Goal: Task Accomplishment & Management: Complete application form

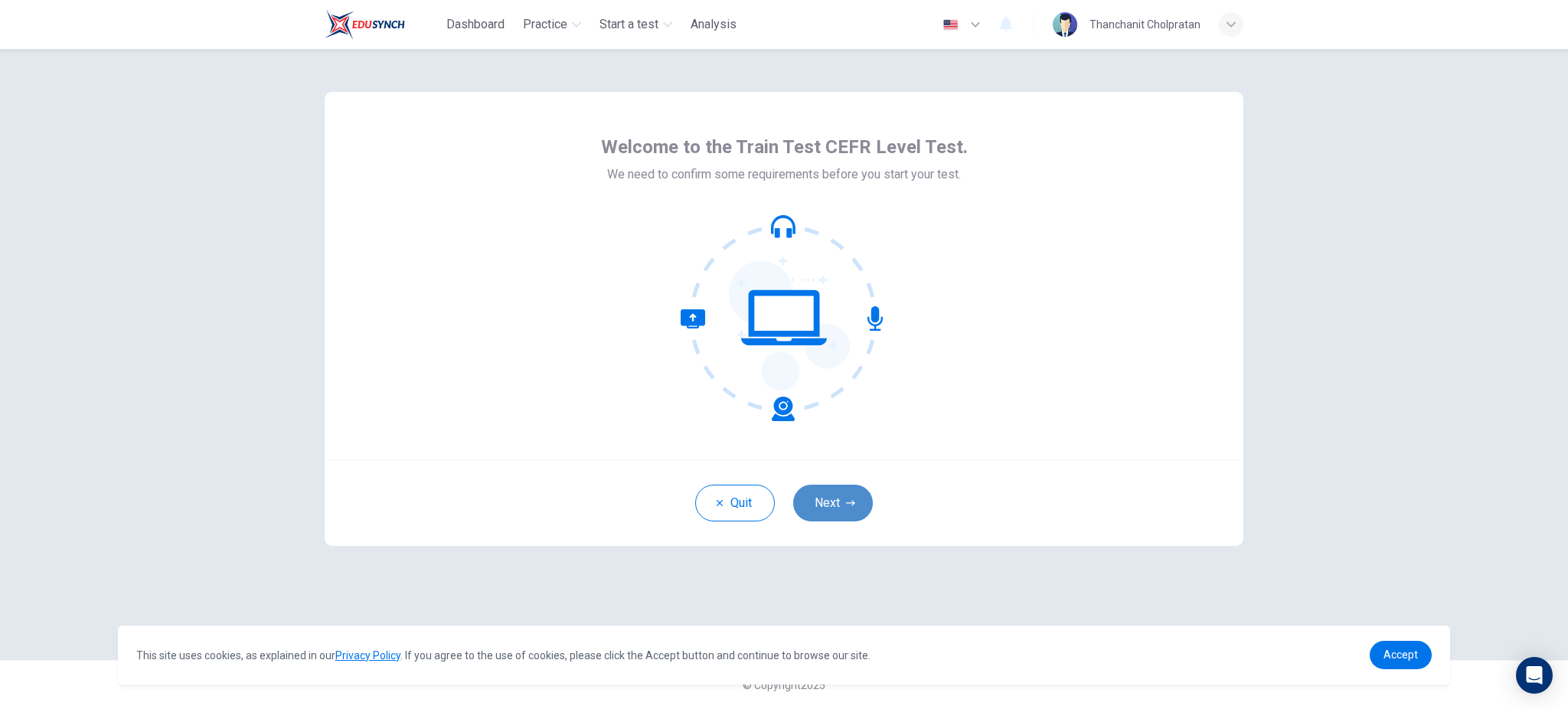
click at [834, 502] on button "Next" at bounding box center [833, 503] width 80 height 36
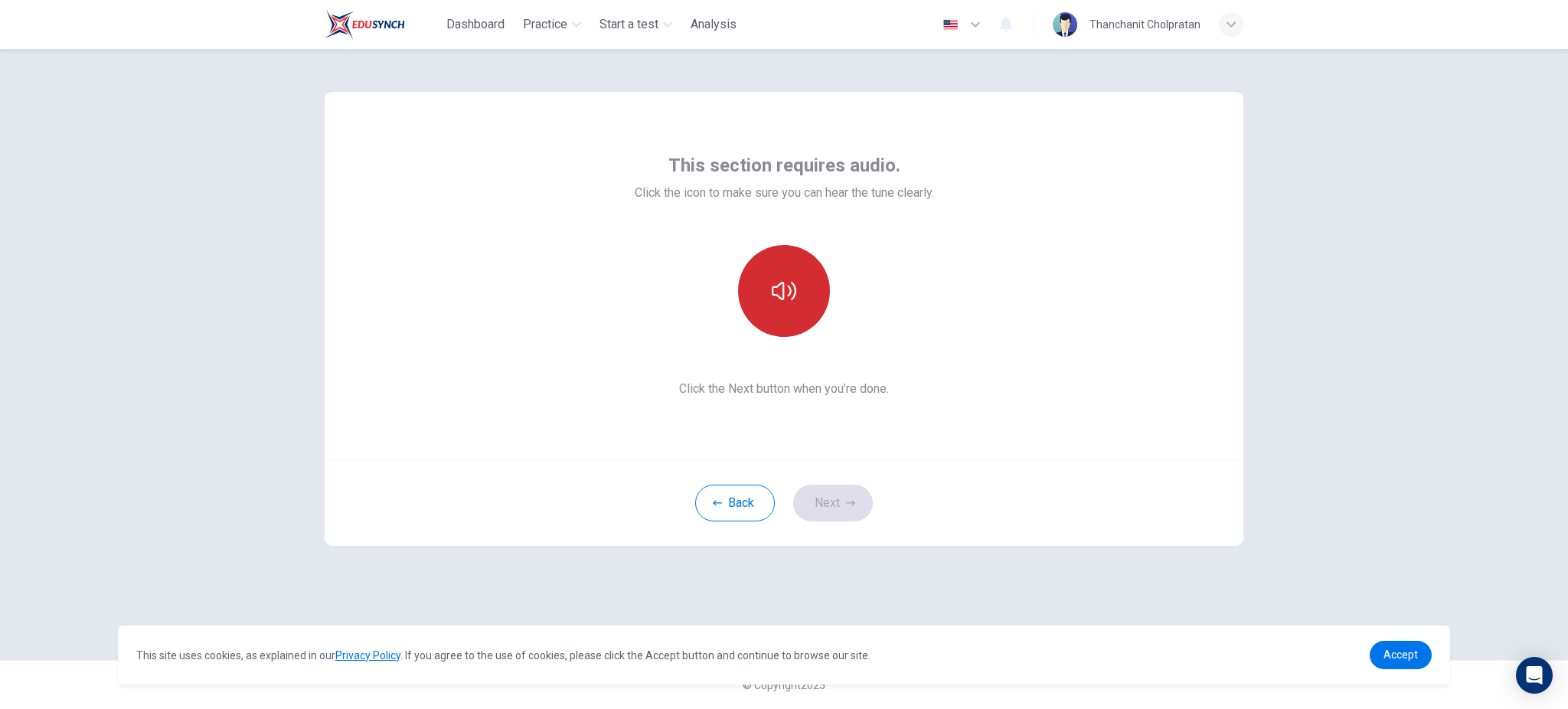
click at [794, 313] on button "button" at bounding box center [783, 291] width 91 height 92
click at [835, 508] on button "Next" at bounding box center [833, 503] width 80 height 36
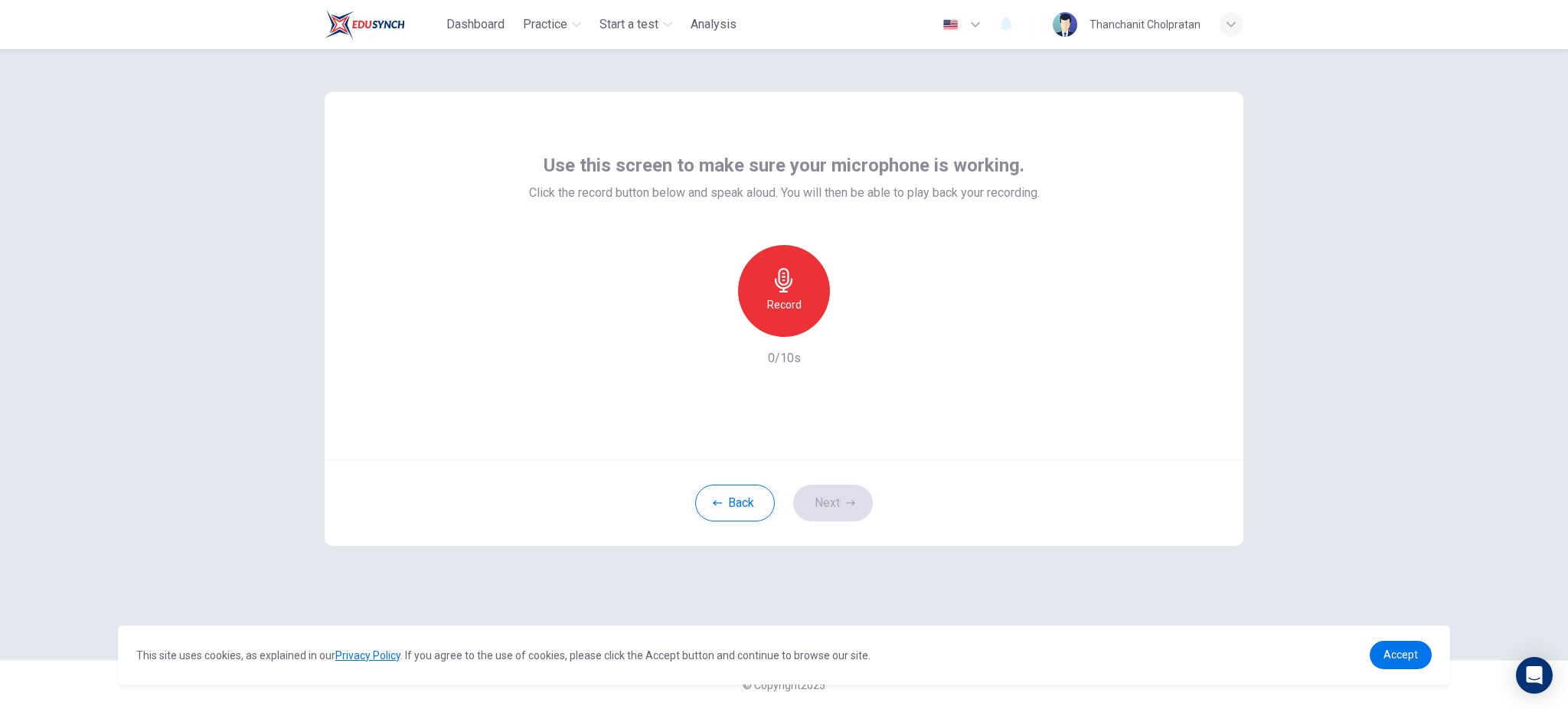
click at [811, 303] on div "Record" at bounding box center [783, 291] width 91 height 92
click at [804, 318] on div "Stop" at bounding box center [783, 291] width 91 height 92
click at [855, 338] on div "Record 4/10s" at bounding box center [784, 307] width 511 height 123
click at [851, 331] on icon "button" at bounding box center [854, 324] width 15 height 15
click at [850, 508] on button "Next" at bounding box center [833, 503] width 80 height 36
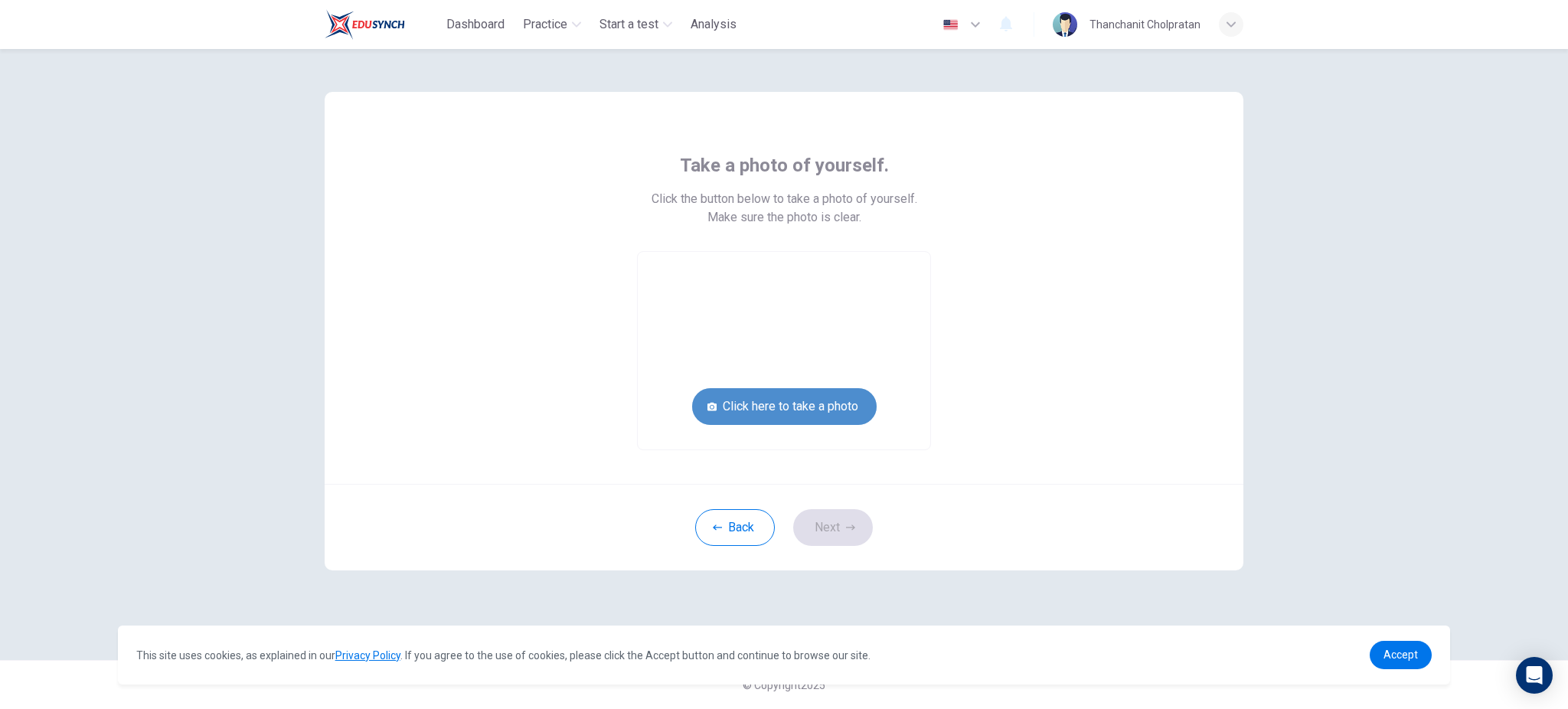
click at [826, 415] on button "Click here to take a photo" at bounding box center [785, 406] width 185 height 36
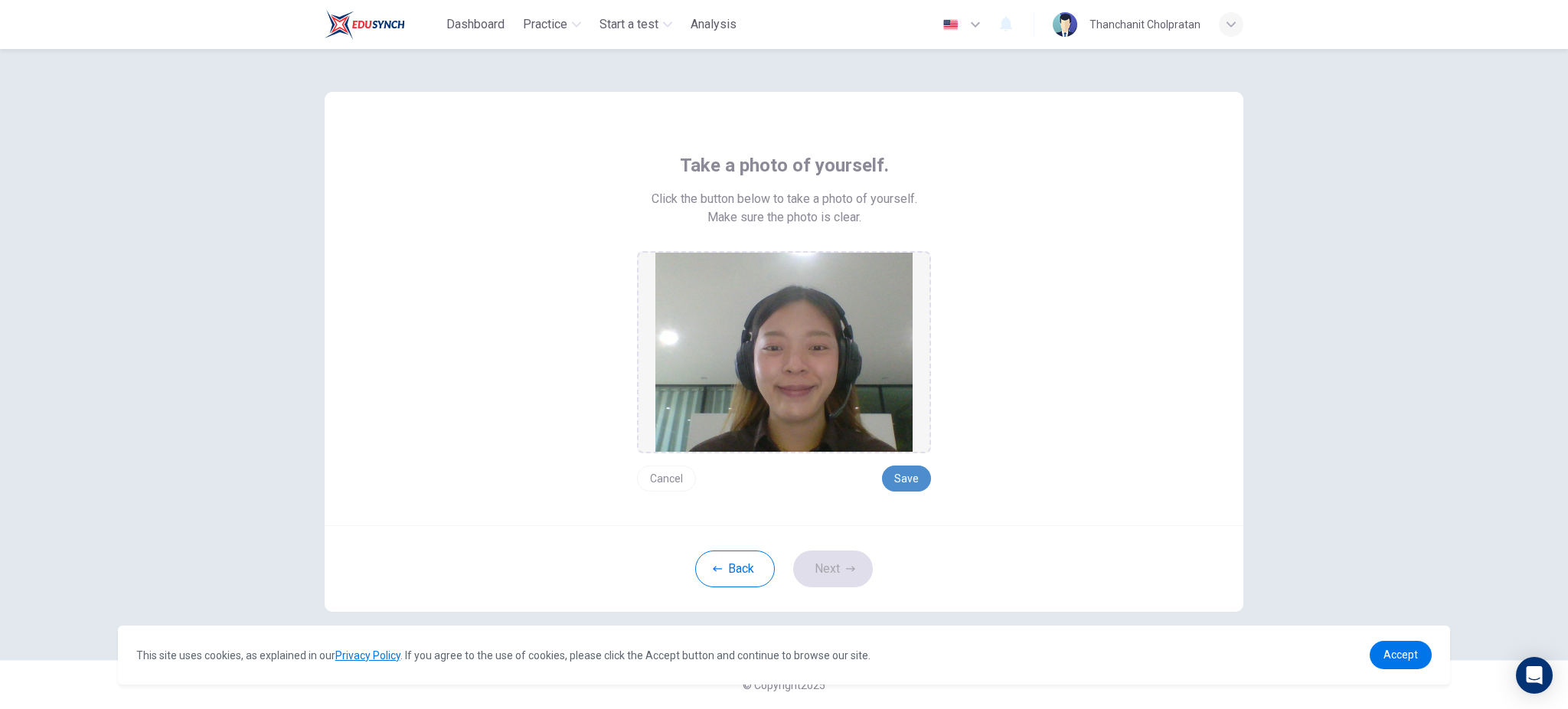
click at [901, 473] on button "Save" at bounding box center [906, 478] width 49 height 26
click at [831, 576] on button "Next" at bounding box center [833, 569] width 80 height 36
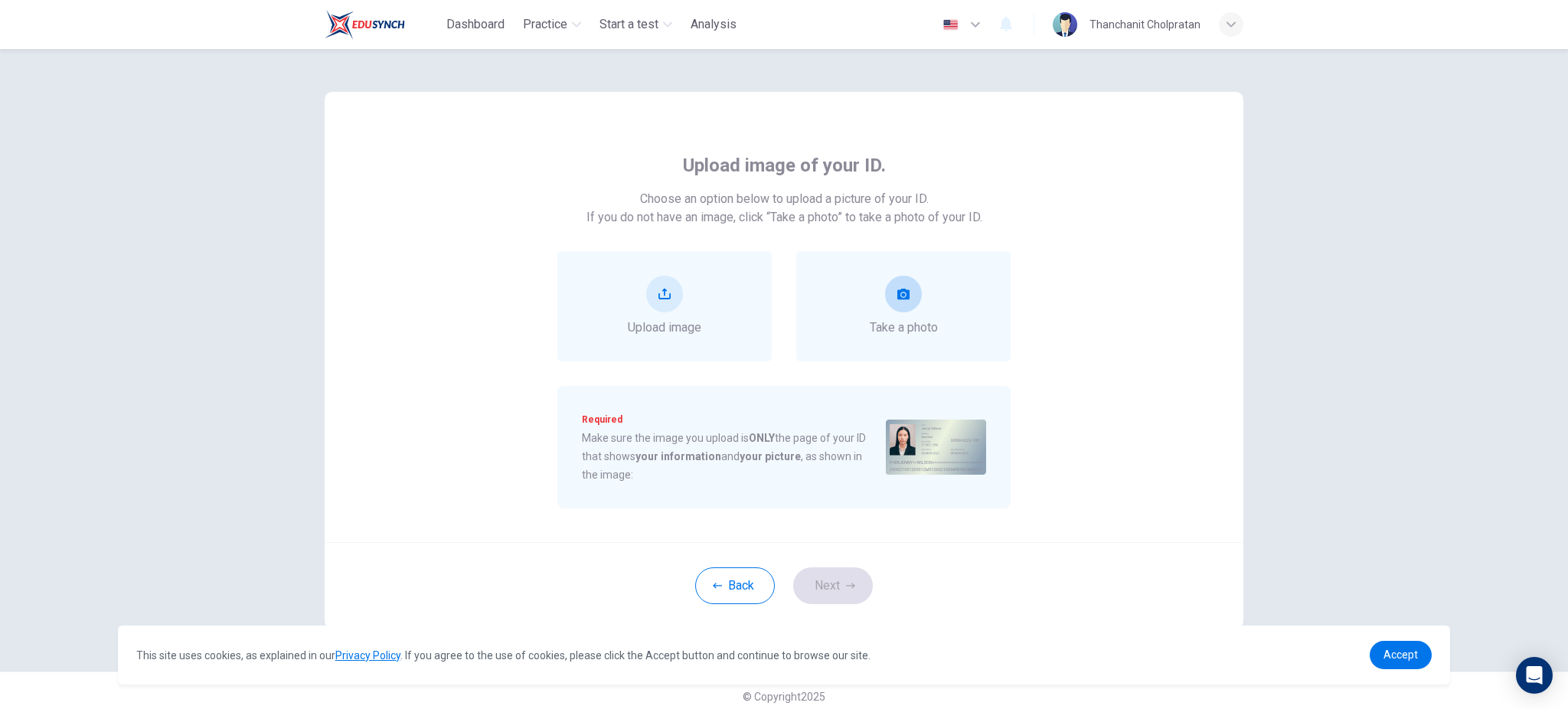
click at [904, 303] on button "take photo" at bounding box center [903, 293] width 36 height 36
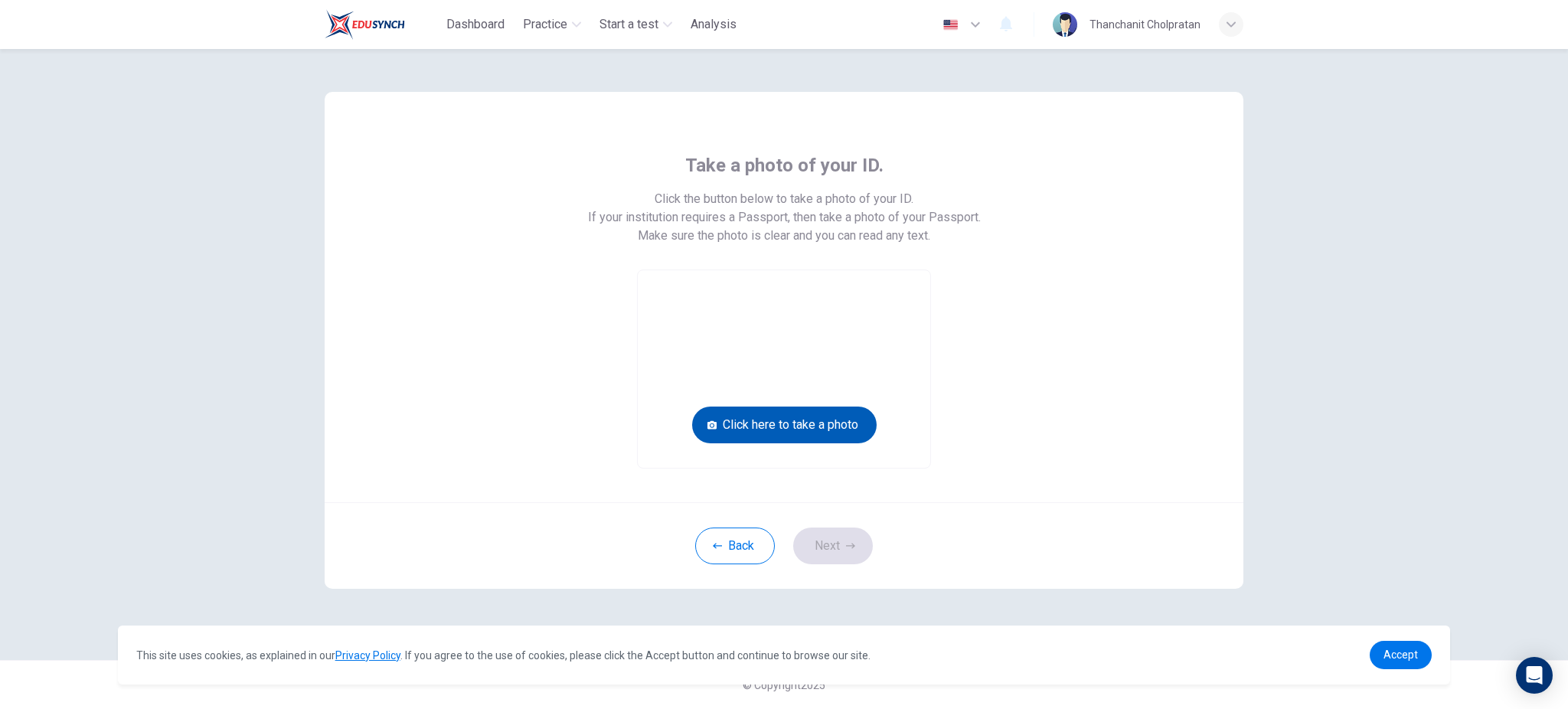
click at [845, 426] on button "Click here to take a photo" at bounding box center [785, 425] width 185 height 36
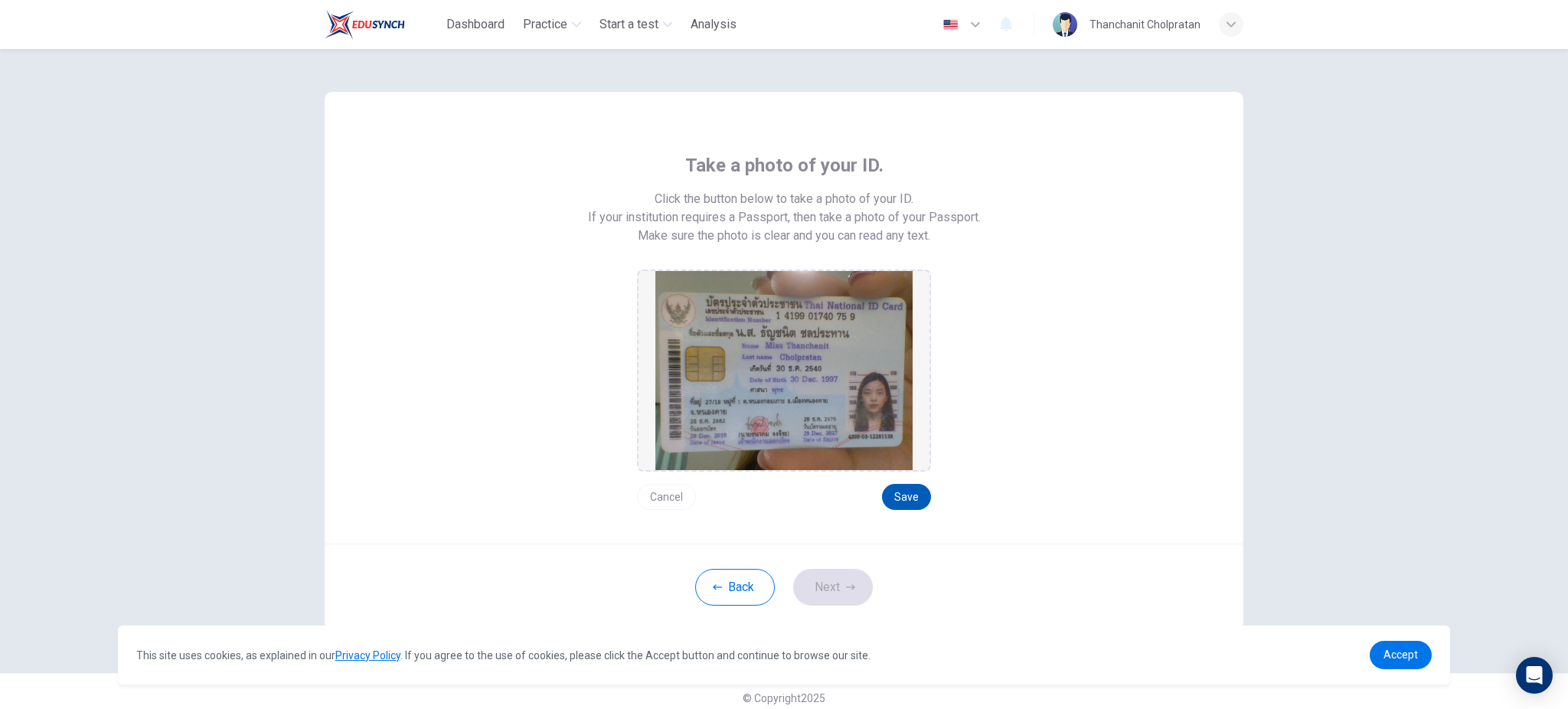
click at [899, 498] on button "Save" at bounding box center [906, 497] width 49 height 26
click at [807, 593] on button "Next" at bounding box center [833, 587] width 80 height 36
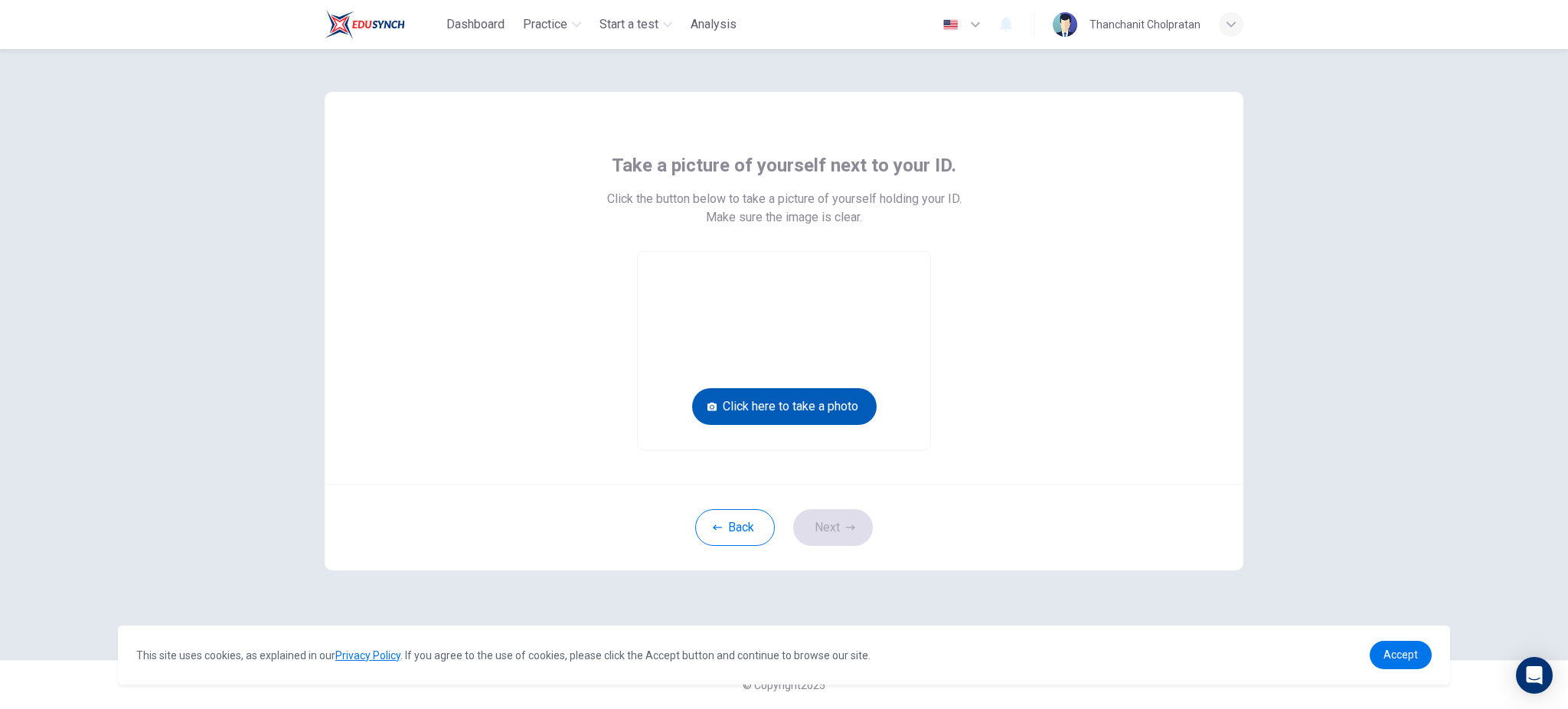
click at [843, 415] on button "Click here to take a photo" at bounding box center [785, 406] width 185 height 36
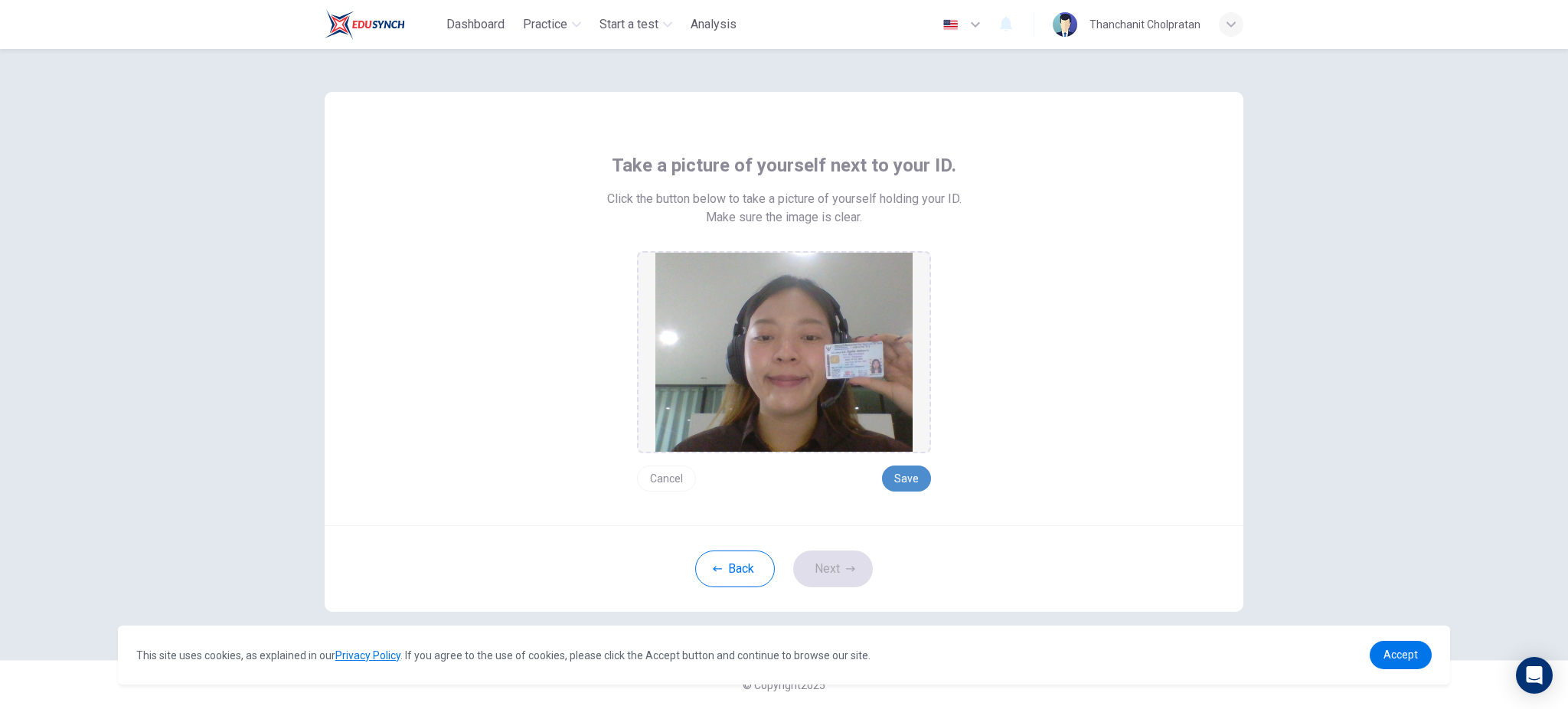
click at [899, 474] on button "Save" at bounding box center [906, 478] width 49 height 26
click at [851, 578] on button "Next" at bounding box center [833, 569] width 80 height 36
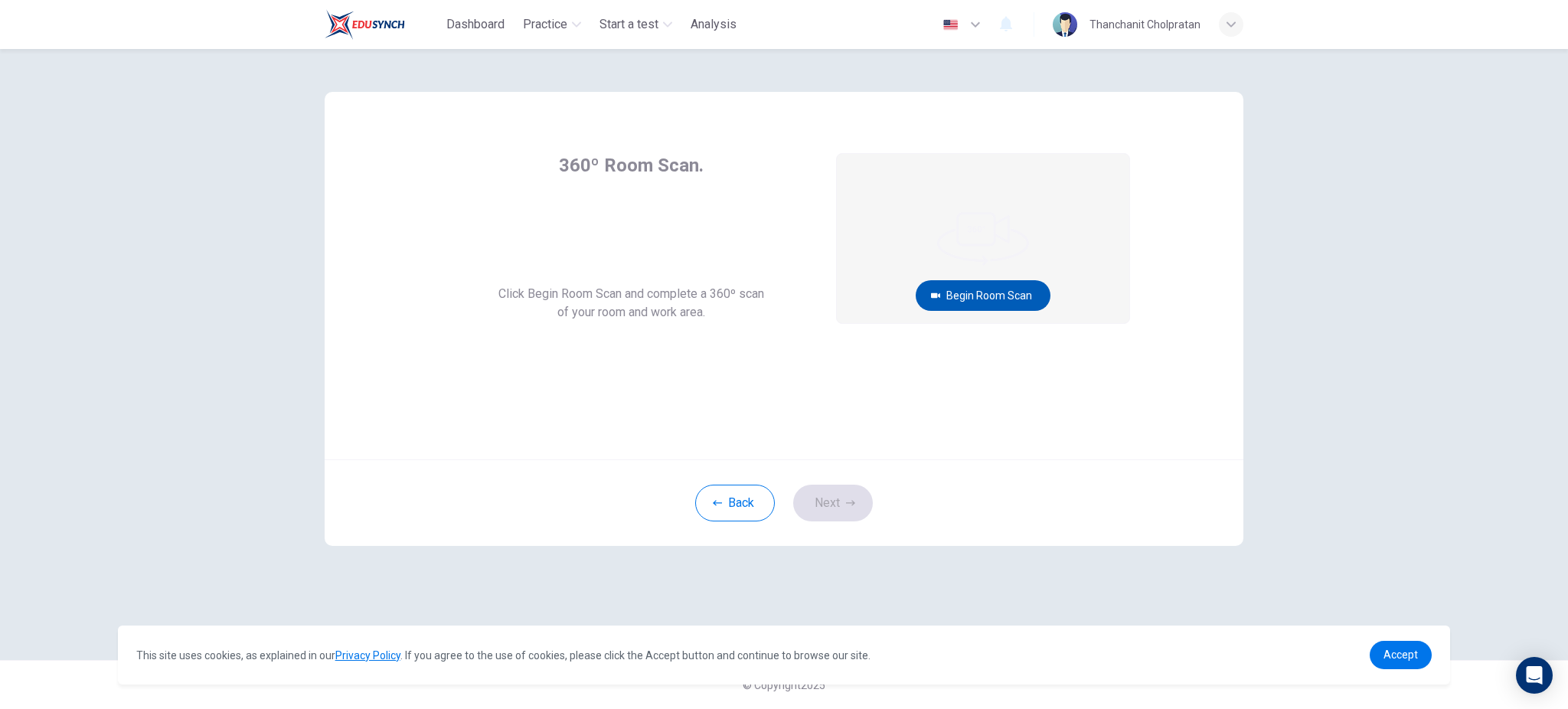
click at [986, 289] on button "Begin Room Scan" at bounding box center [983, 296] width 135 height 30
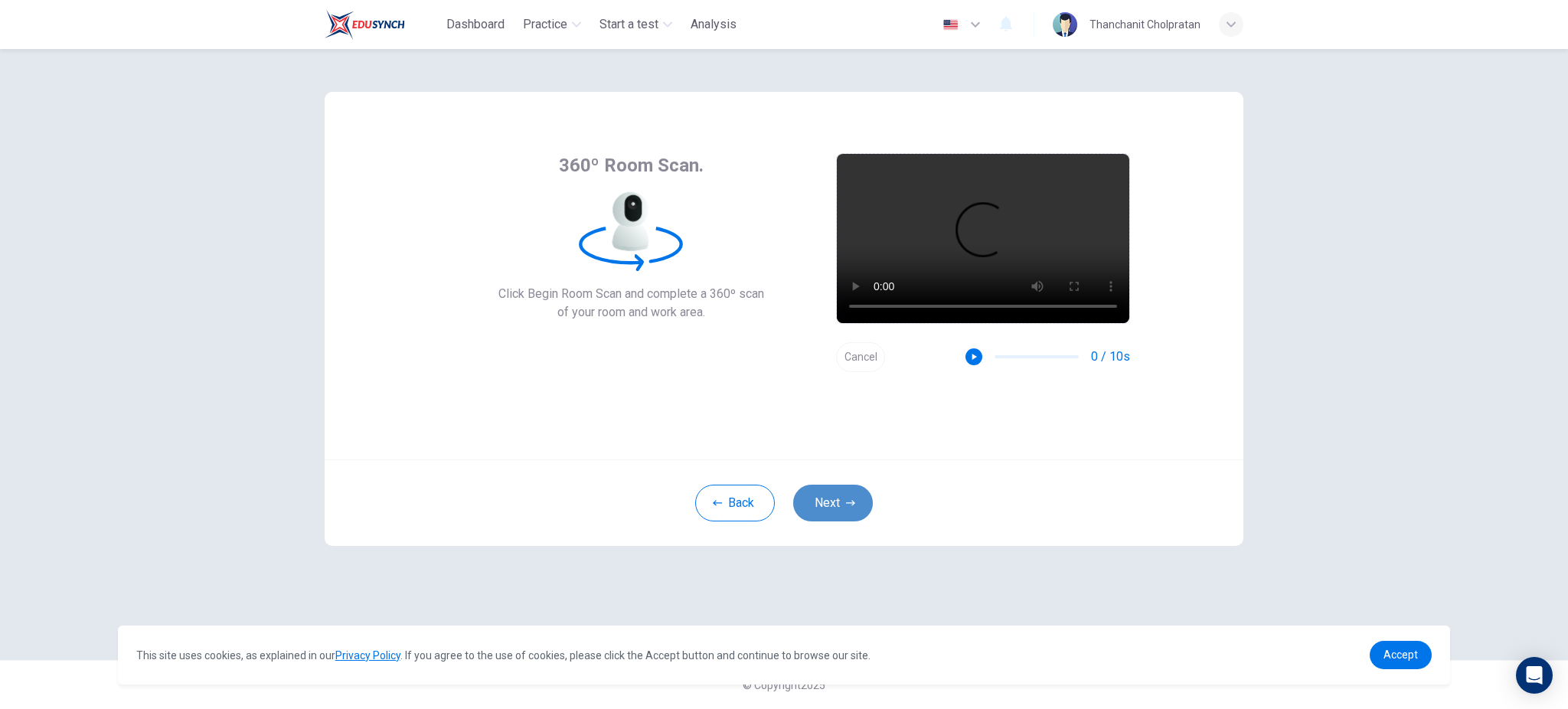
click at [853, 514] on button "Next" at bounding box center [833, 503] width 80 height 36
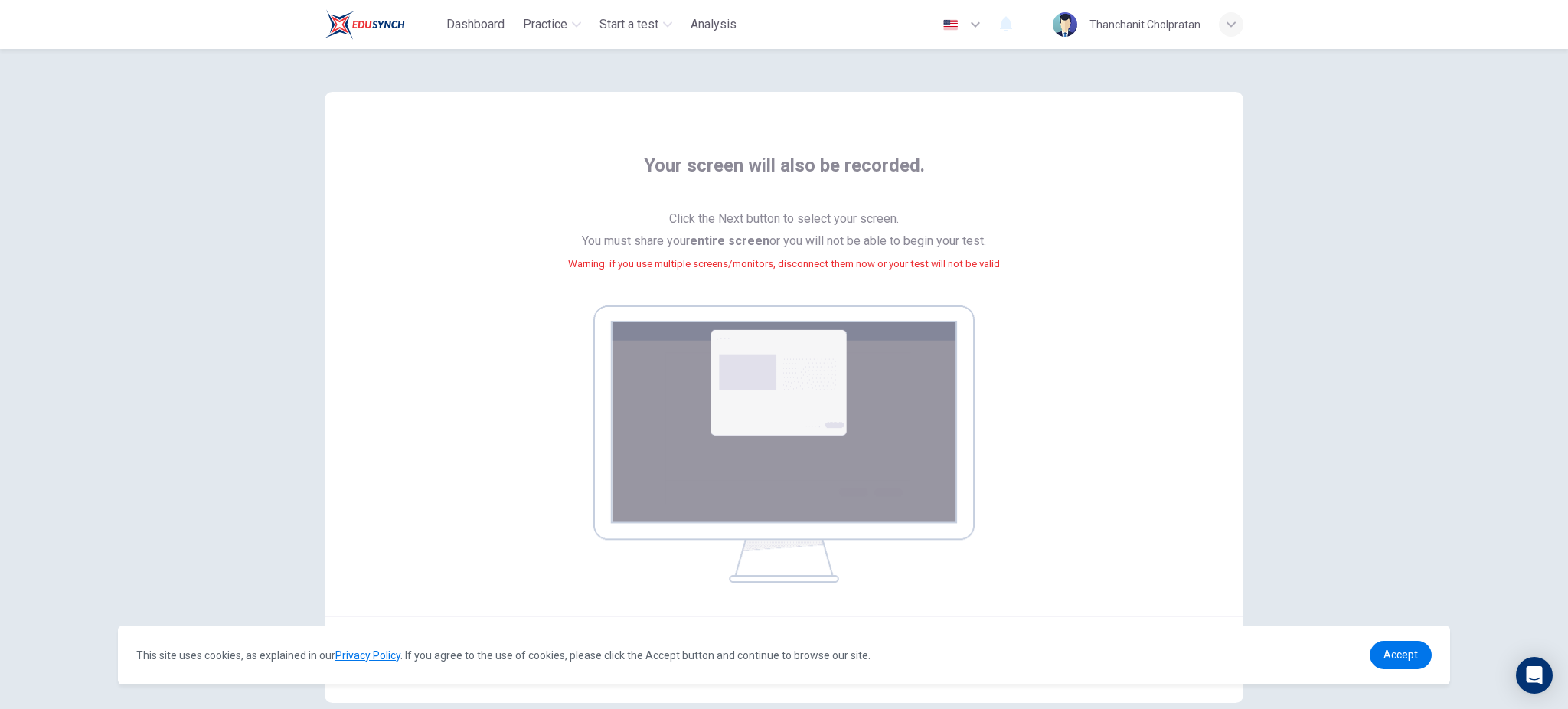
scroll to position [84, 0]
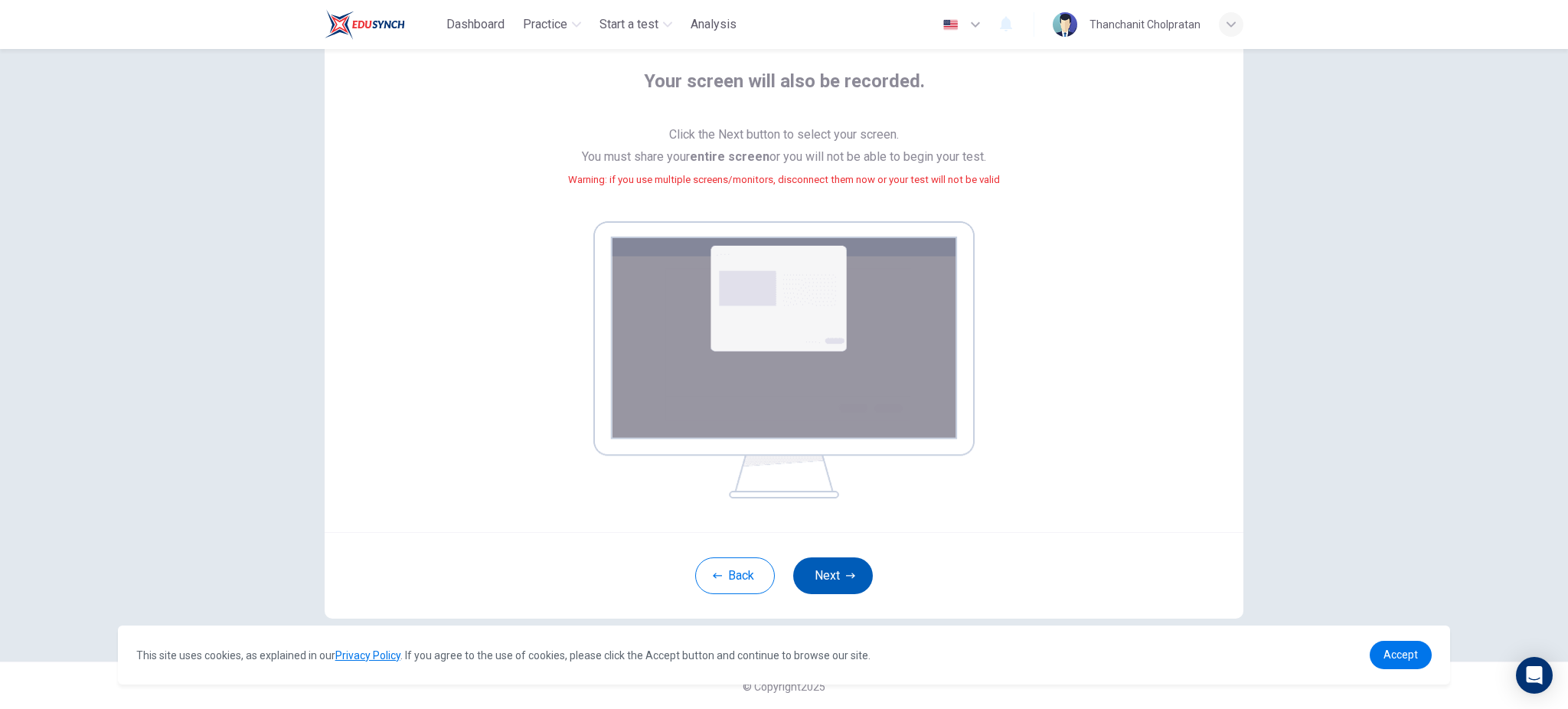
click at [837, 585] on button "Next" at bounding box center [833, 576] width 80 height 36
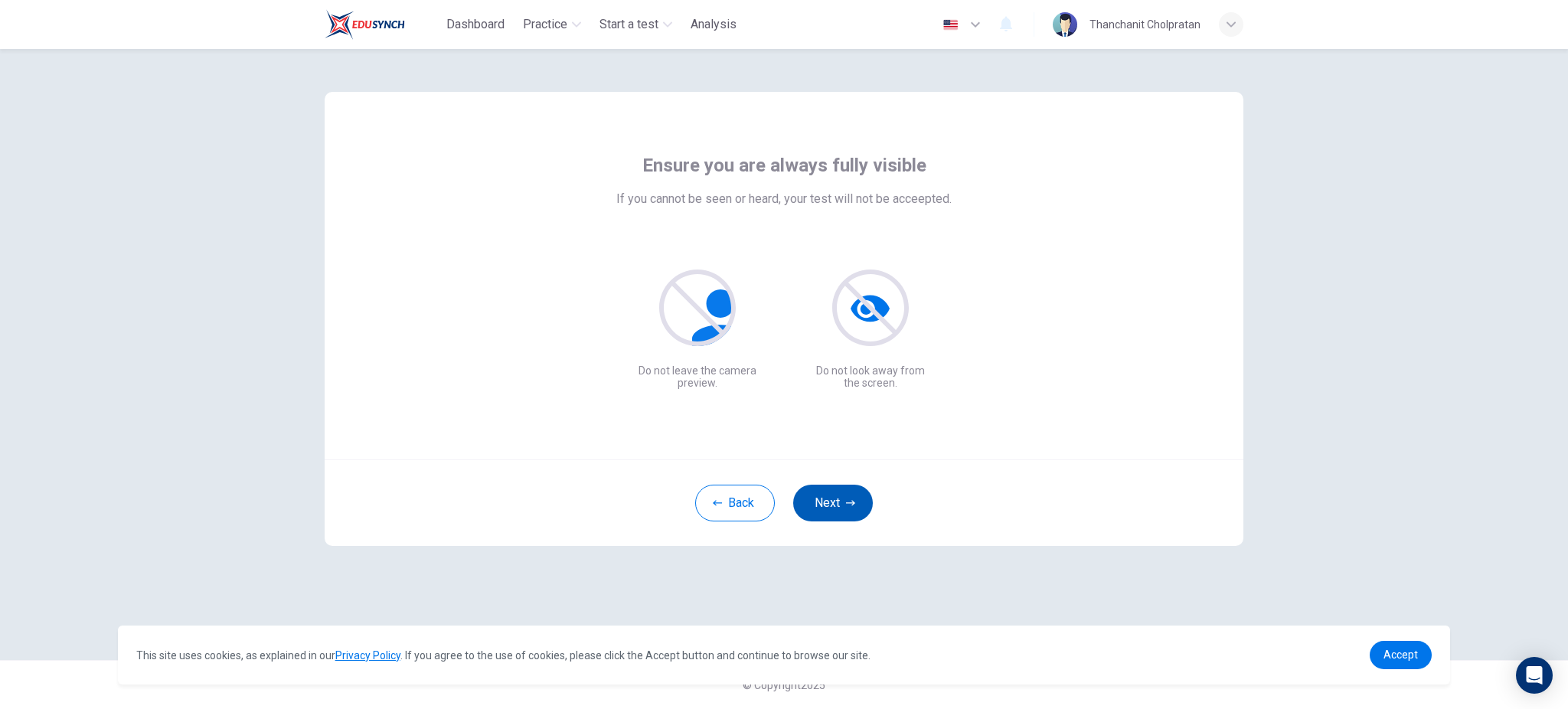
click at [820, 506] on button "Next" at bounding box center [833, 503] width 80 height 36
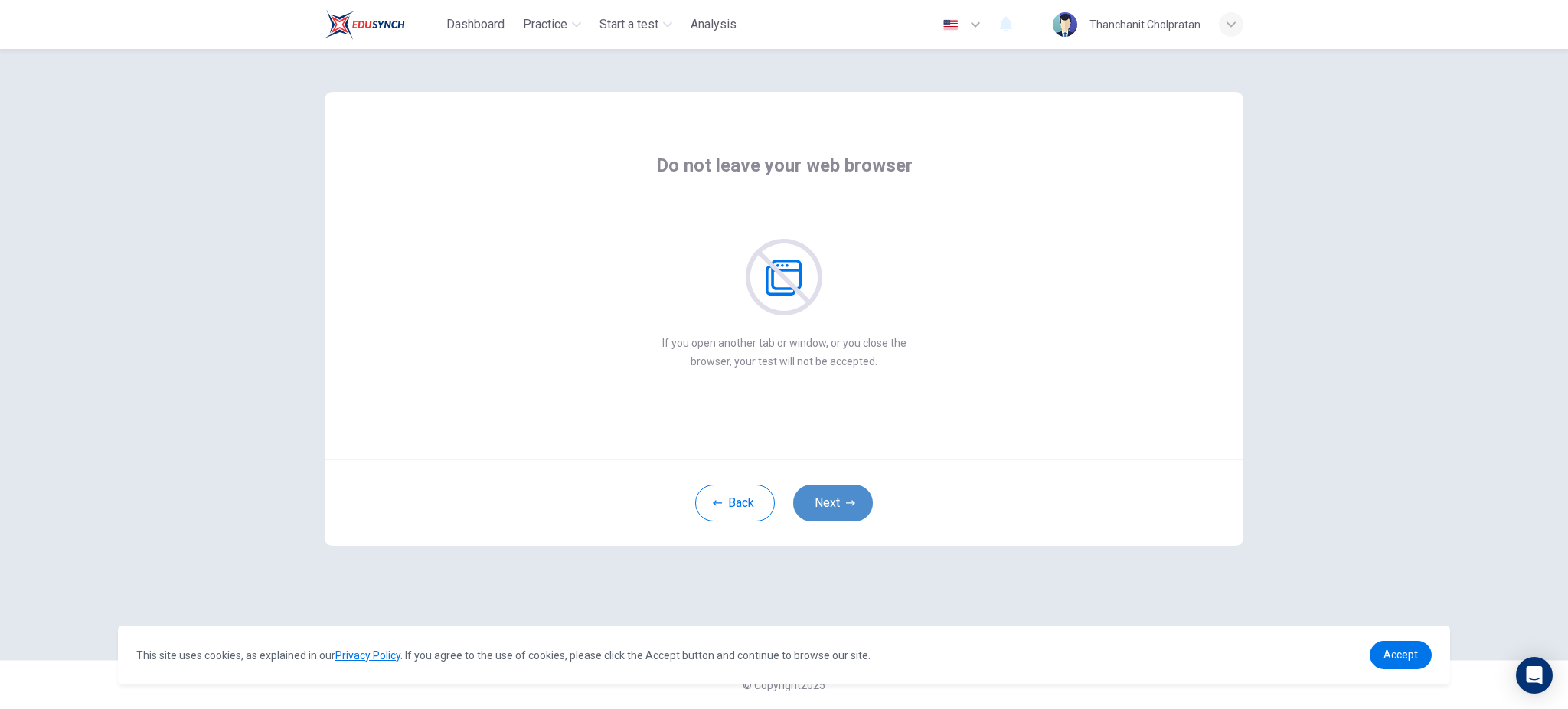
click at [820, 506] on button "Next" at bounding box center [833, 503] width 80 height 36
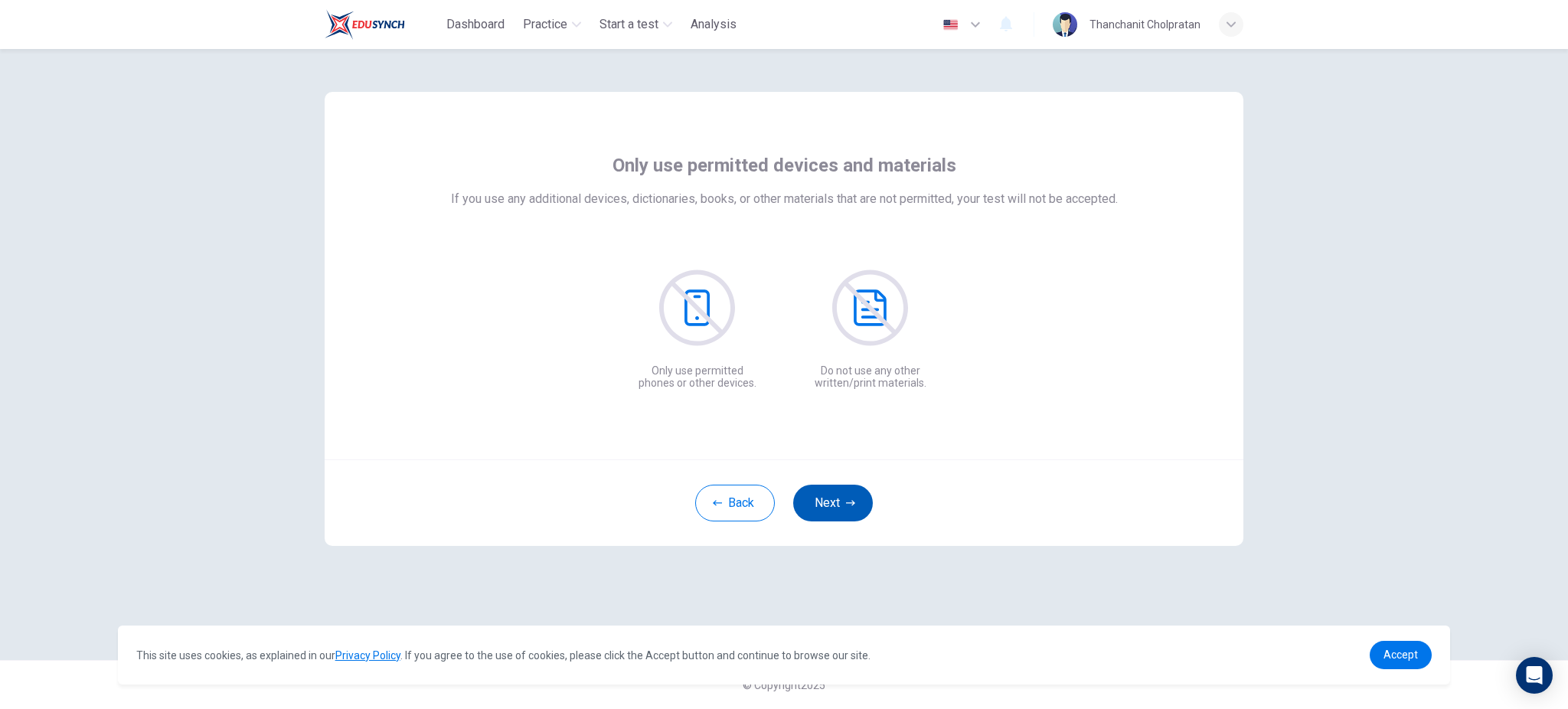
click at [831, 506] on button "Next" at bounding box center [833, 503] width 80 height 36
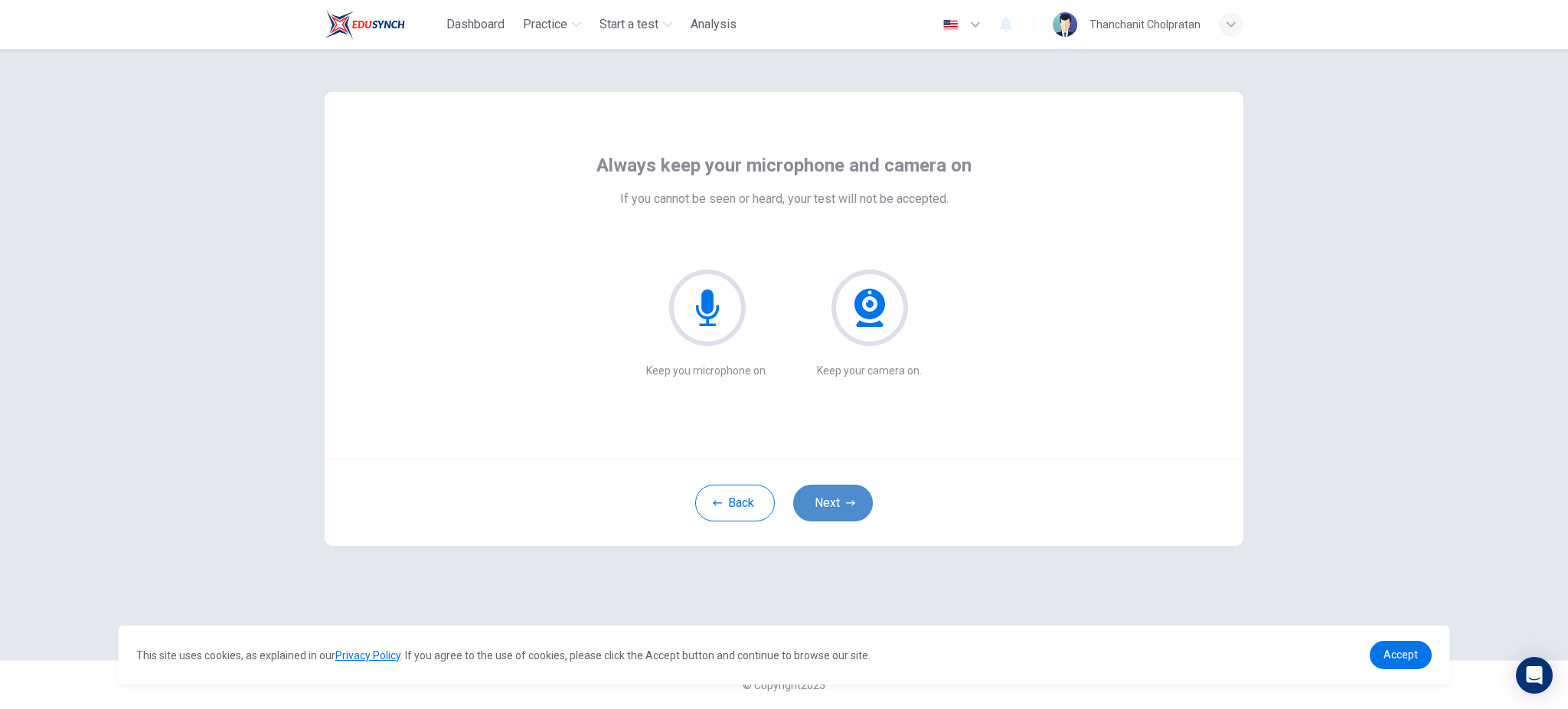
click at [831, 506] on button "Next" at bounding box center [833, 503] width 80 height 36
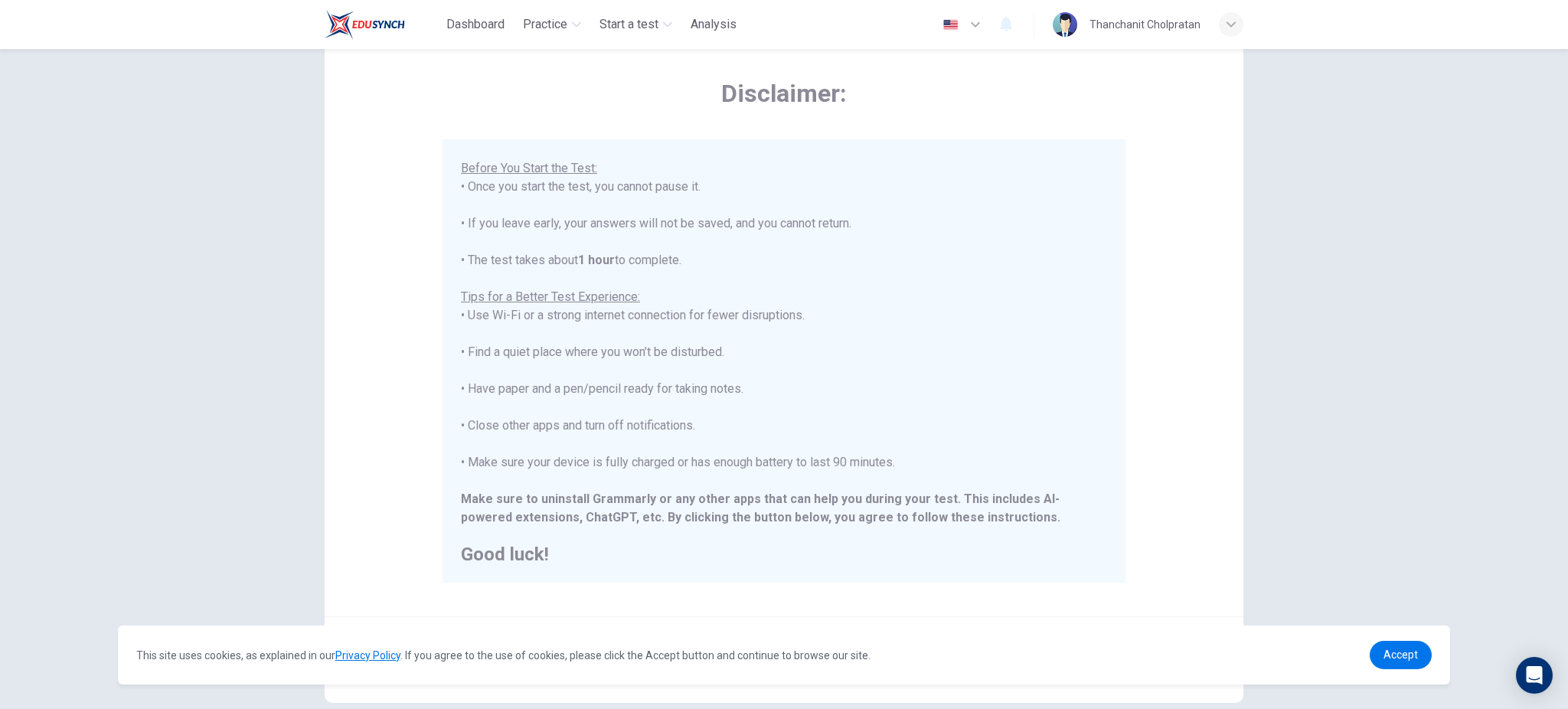
scroll to position [102, 0]
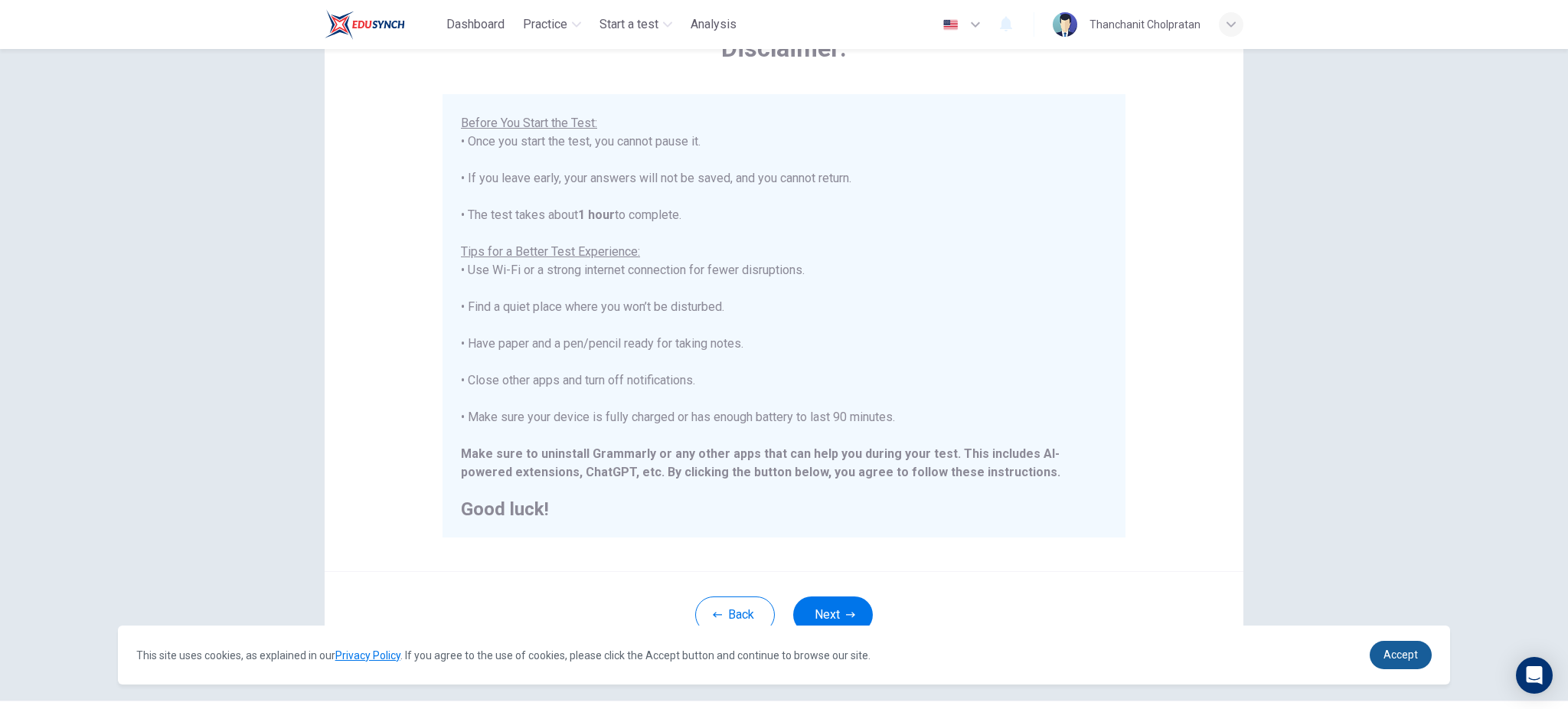
click at [1403, 661] on span "Accept" at bounding box center [1400, 655] width 35 height 12
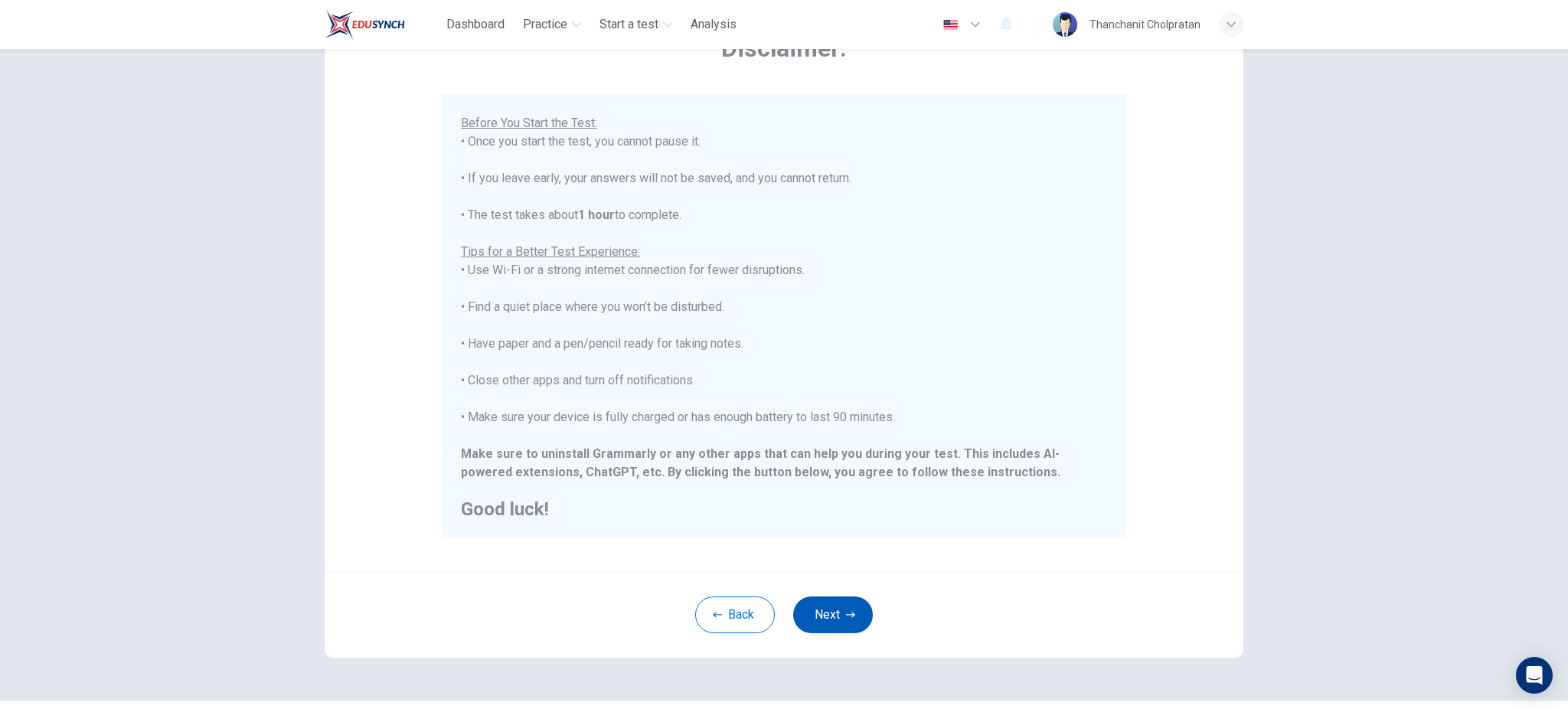
click at [836, 608] on button "Next" at bounding box center [833, 615] width 80 height 36
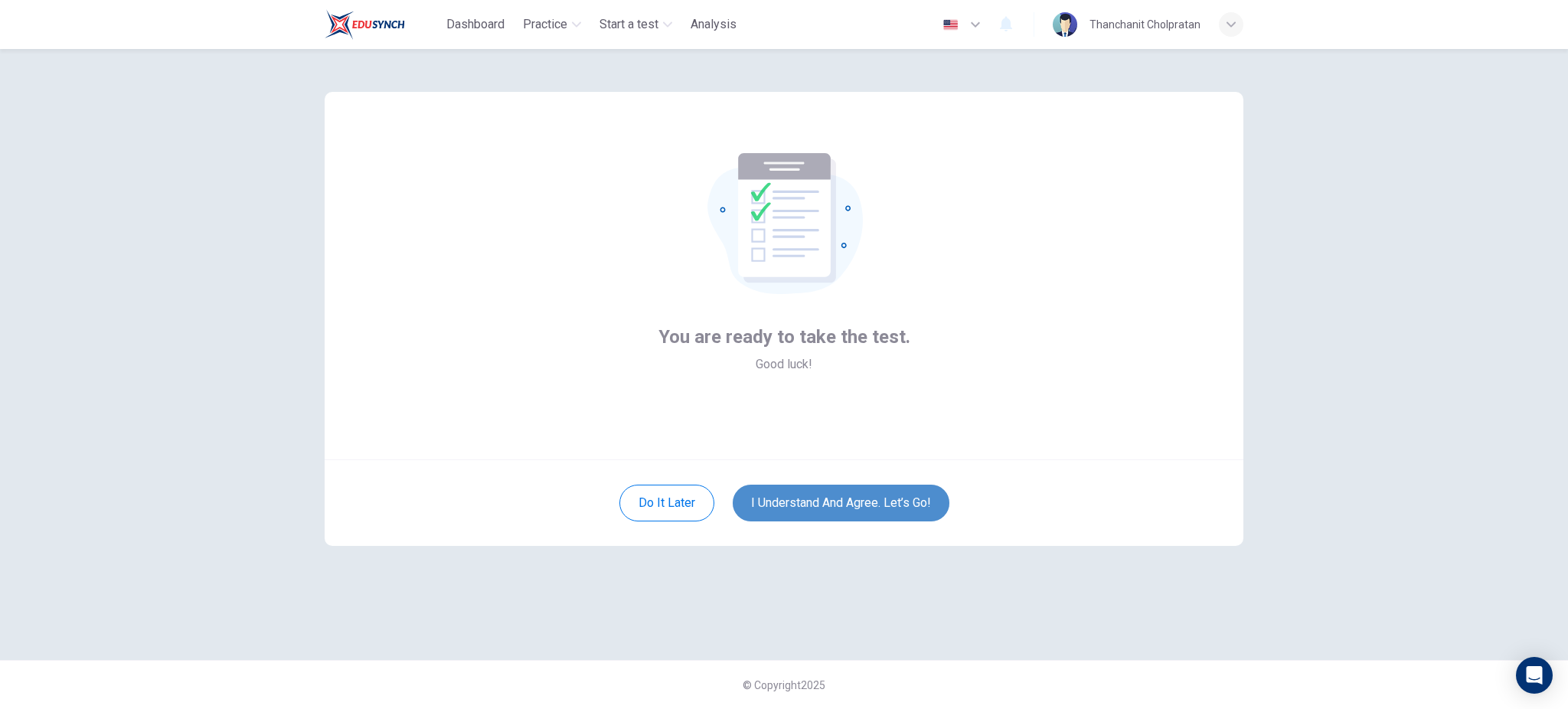
click at [835, 486] on button "I understand and agree. Let’s go!" at bounding box center [841, 503] width 217 height 36
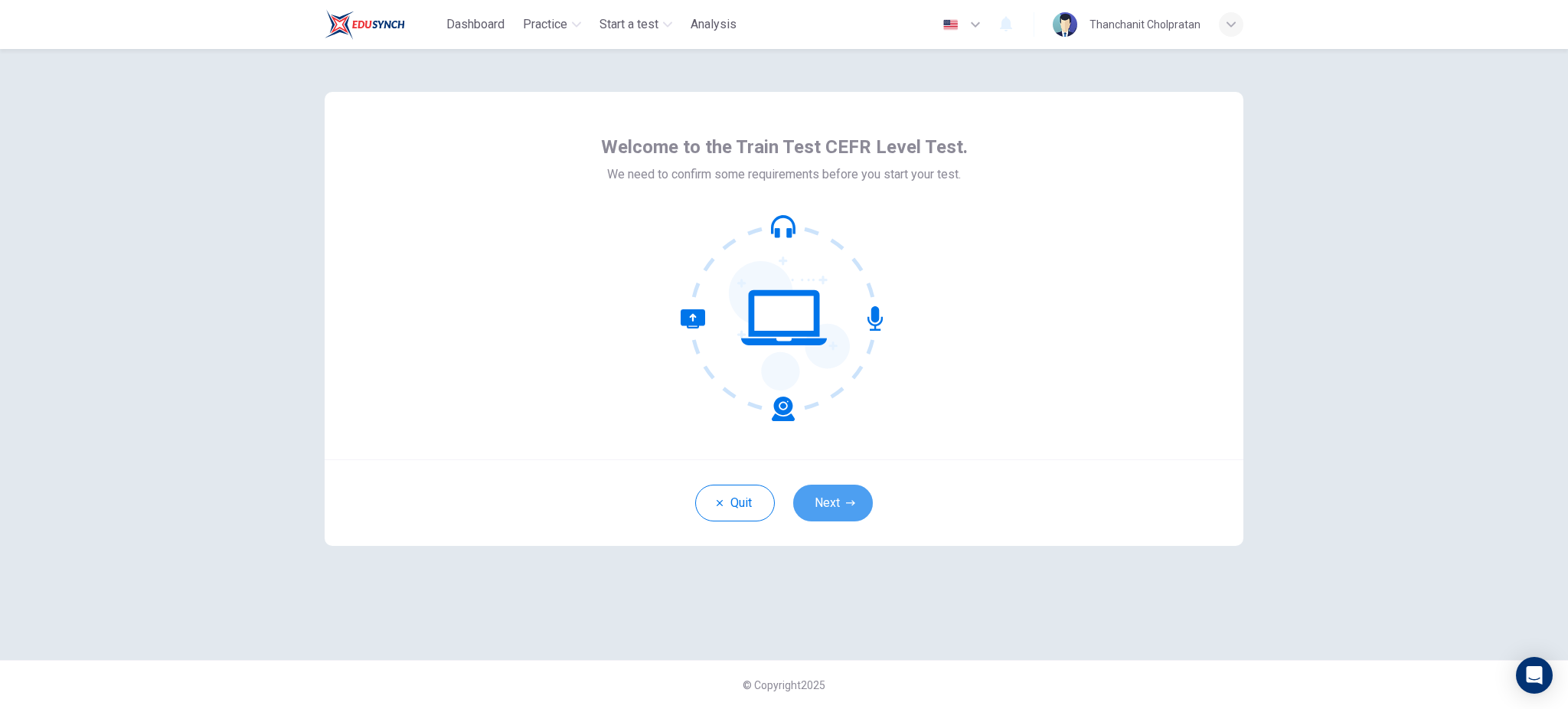
click at [837, 502] on button "Next" at bounding box center [833, 503] width 80 height 36
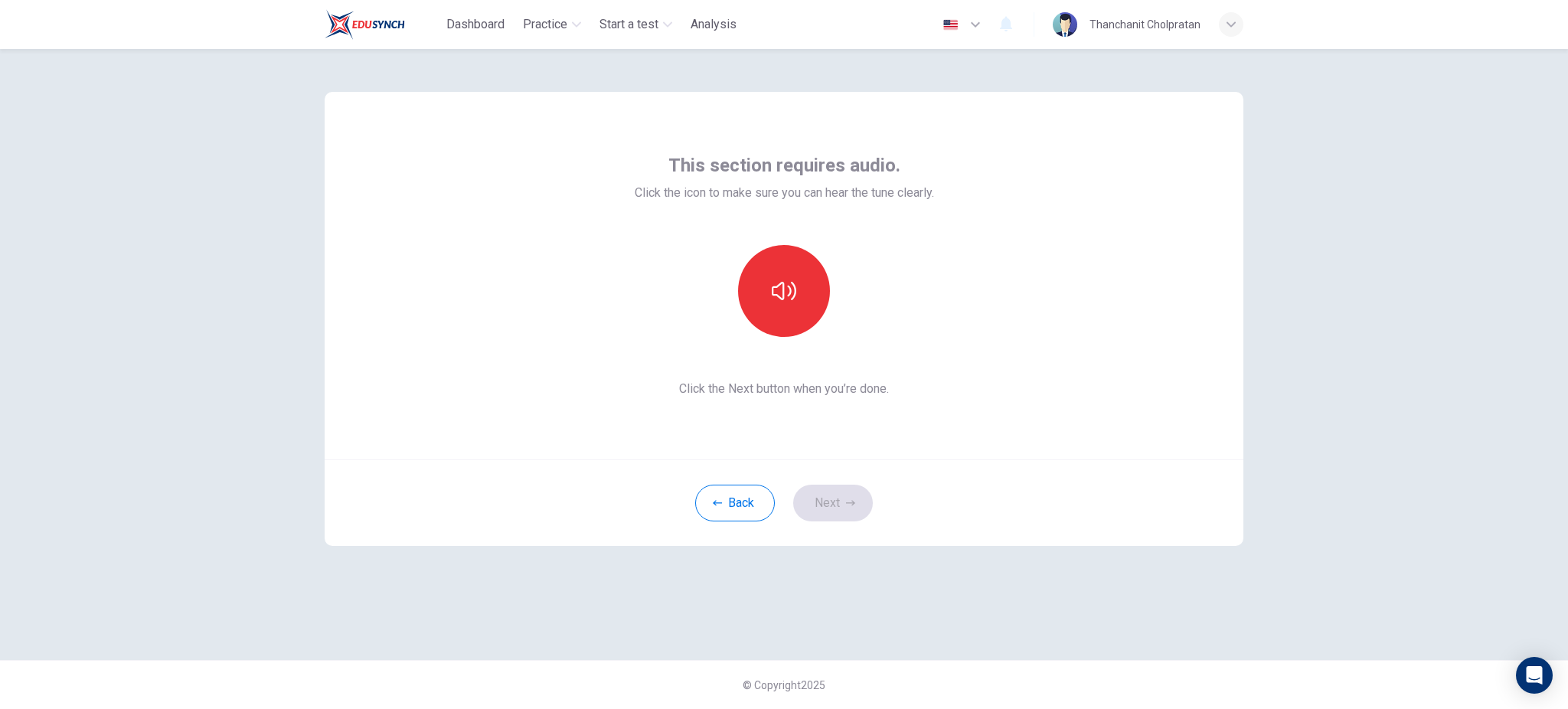
click at [1231, 18] on div "button" at bounding box center [1231, 25] width 25 height 25
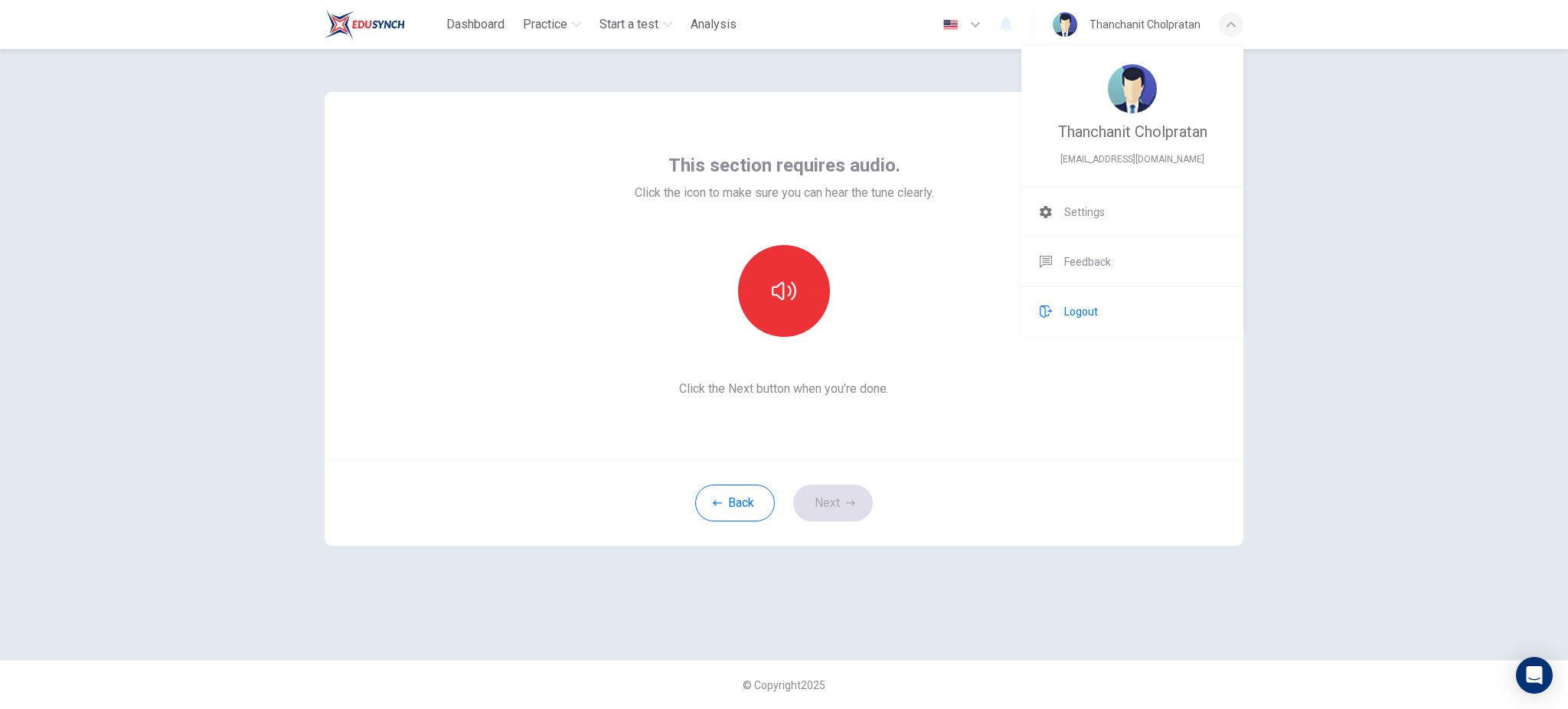
click at [1106, 315] on li "Logout" at bounding box center [1132, 311] width 222 height 49
